Goal: Book appointment/travel/reservation

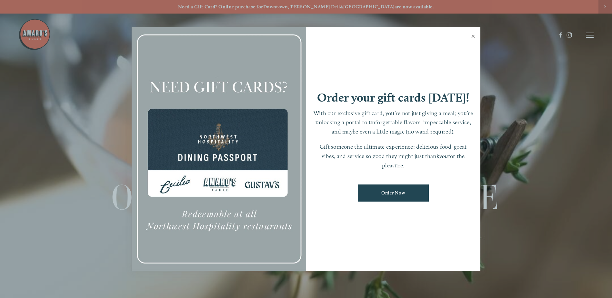
click at [474, 35] on link "Close" at bounding box center [473, 37] width 13 height 18
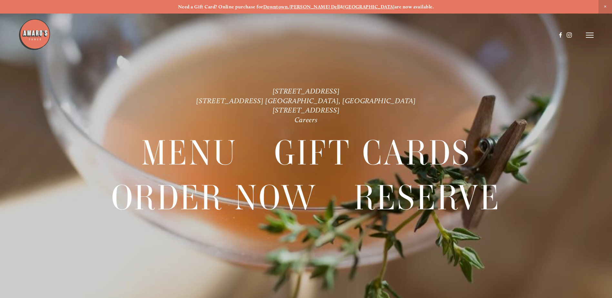
click at [590, 35] on icon at bounding box center [590, 35] width 8 height 6
click at [542, 36] on span "Reserve" at bounding box center [543, 35] width 17 height 6
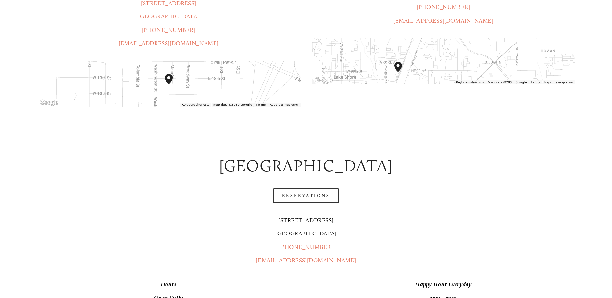
scroll to position [258, 0]
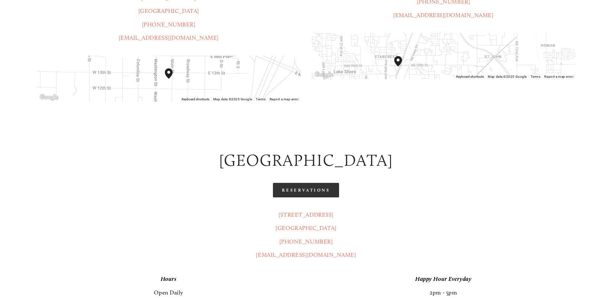
click at [302, 183] on link "Reservations" at bounding box center [306, 190] width 66 height 15
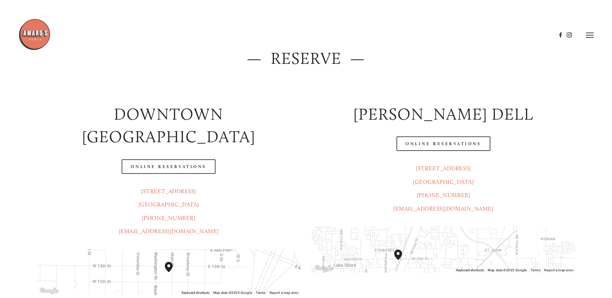
scroll to position [0, 0]
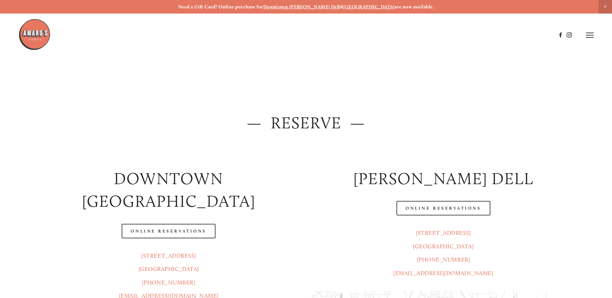
click at [587, 36] on icon at bounding box center [590, 35] width 8 height 6
drag, startPoint x: 454, startPoint y: 33, endPoint x: 454, endPoint y: 37, distance: 4.2
click at [454, 33] on span "Menu" at bounding box center [455, 35] width 13 height 6
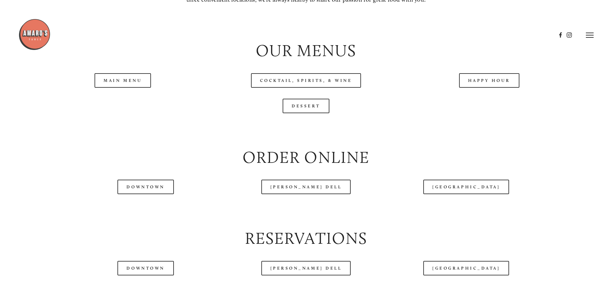
scroll to position [710, 0]
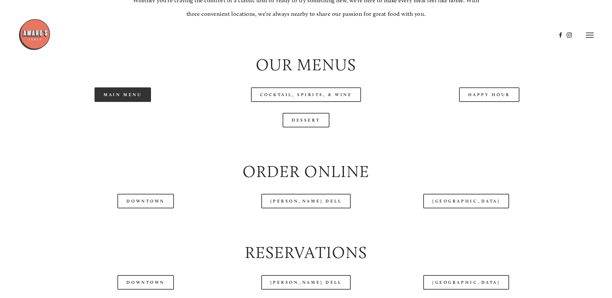
click at [128, 102] on link "Main Menu" at bounding box center [123, 94] width 56 height 15
click at [126, 102] on link "Main Menu" at bounding box center [123, 94] width 56 height 15
